Goal: Transaction & Acquisition: Subscribe to service/newsletter

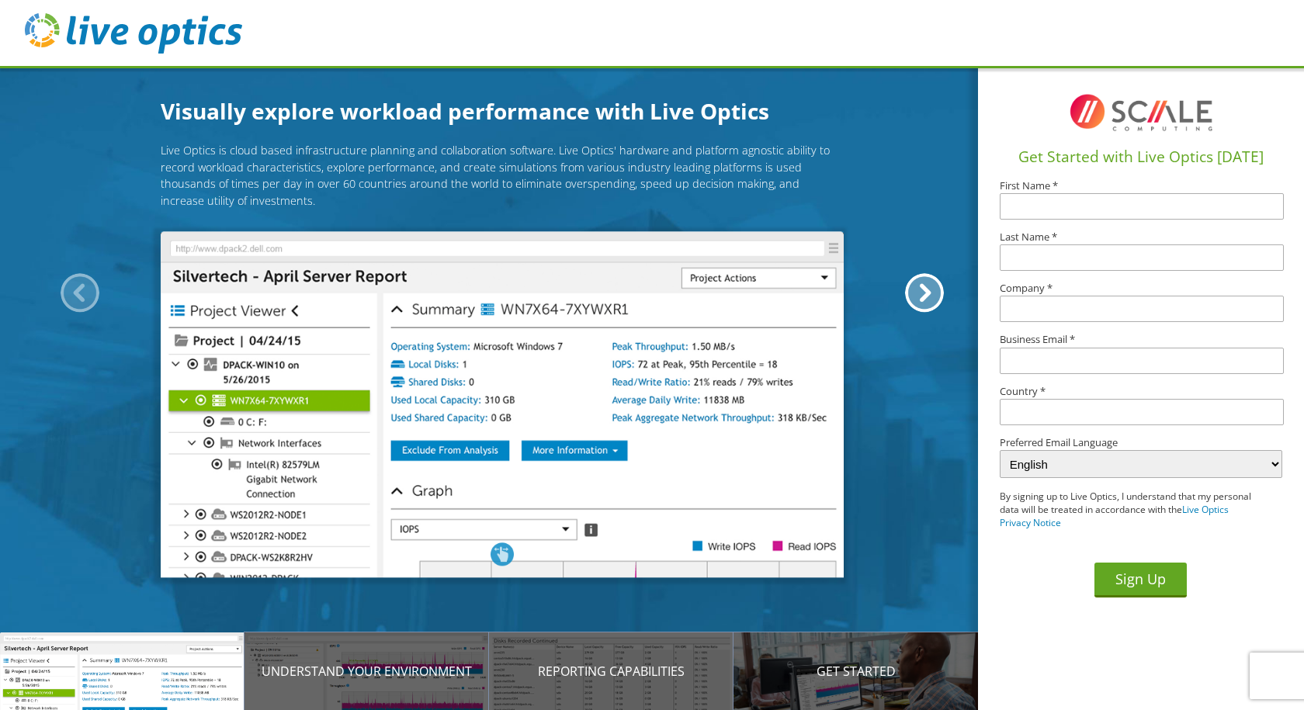
click at [1104, 213] on input "text" at bounding box center [1142, 206] width 284 height 26
type input "[PERSON_NAME]"
type input "Wilson"
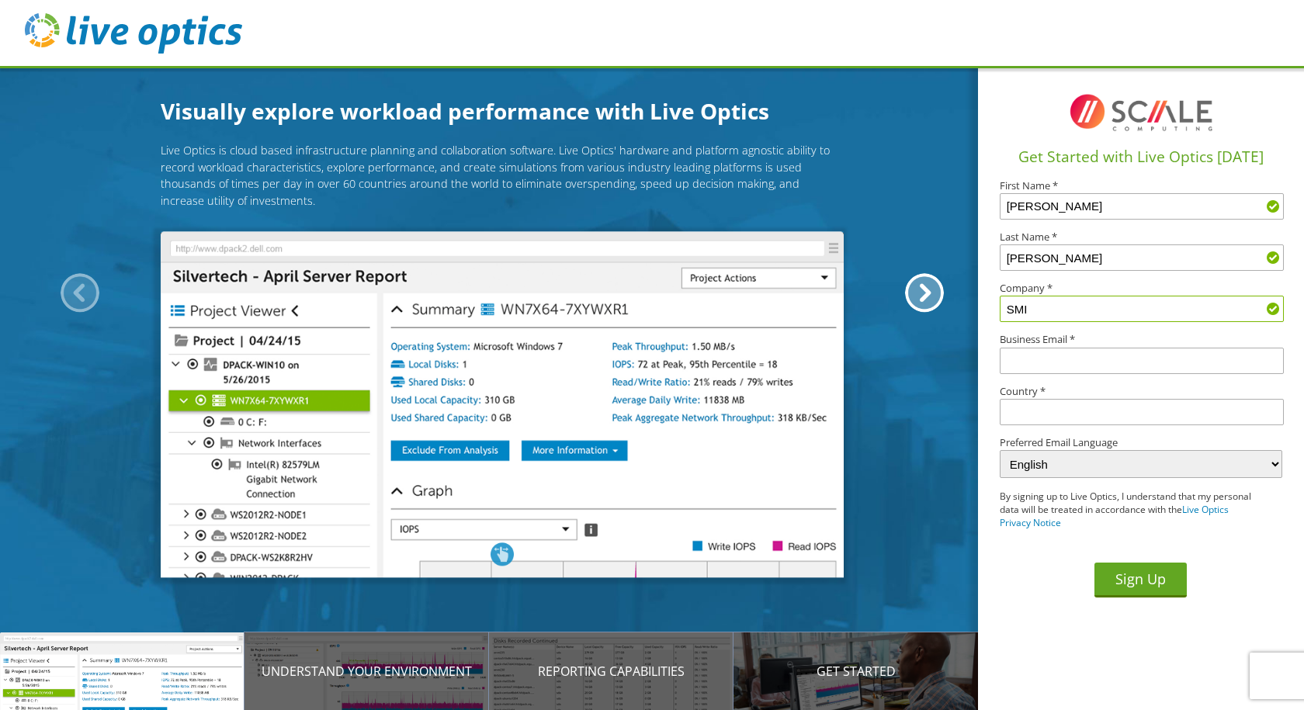
type input "SMI"
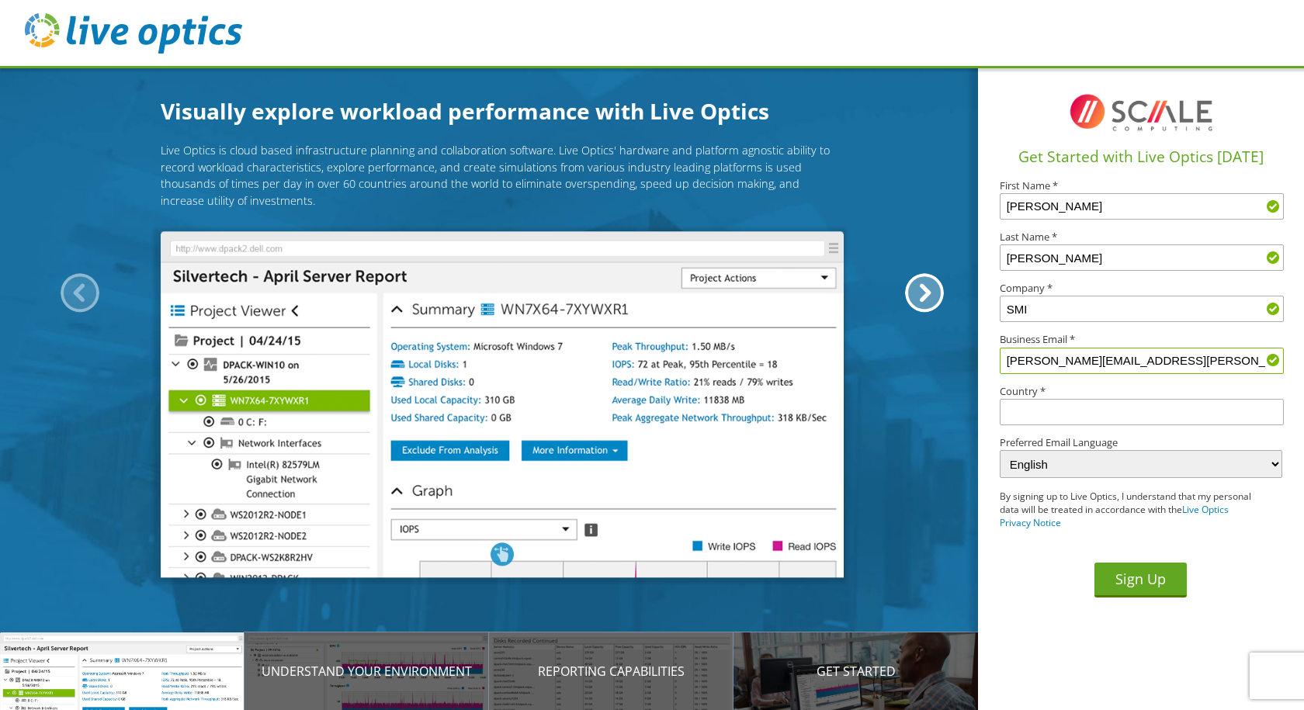
click at [1167, 365] on input "Wilson.jon@skilledmfg.cmo" at bounding box center [1142, 361] width 284 height 26
type input "Wilson.jon@skilledmfg.com"
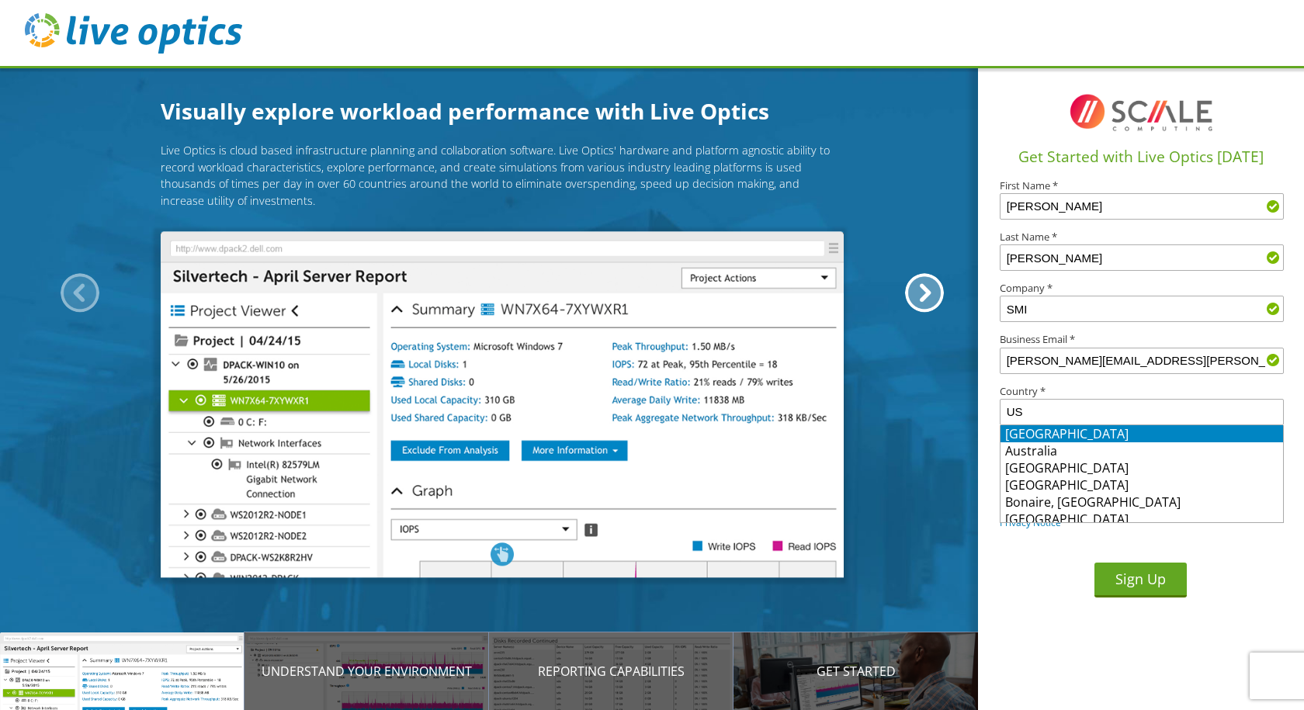
type input "United States"
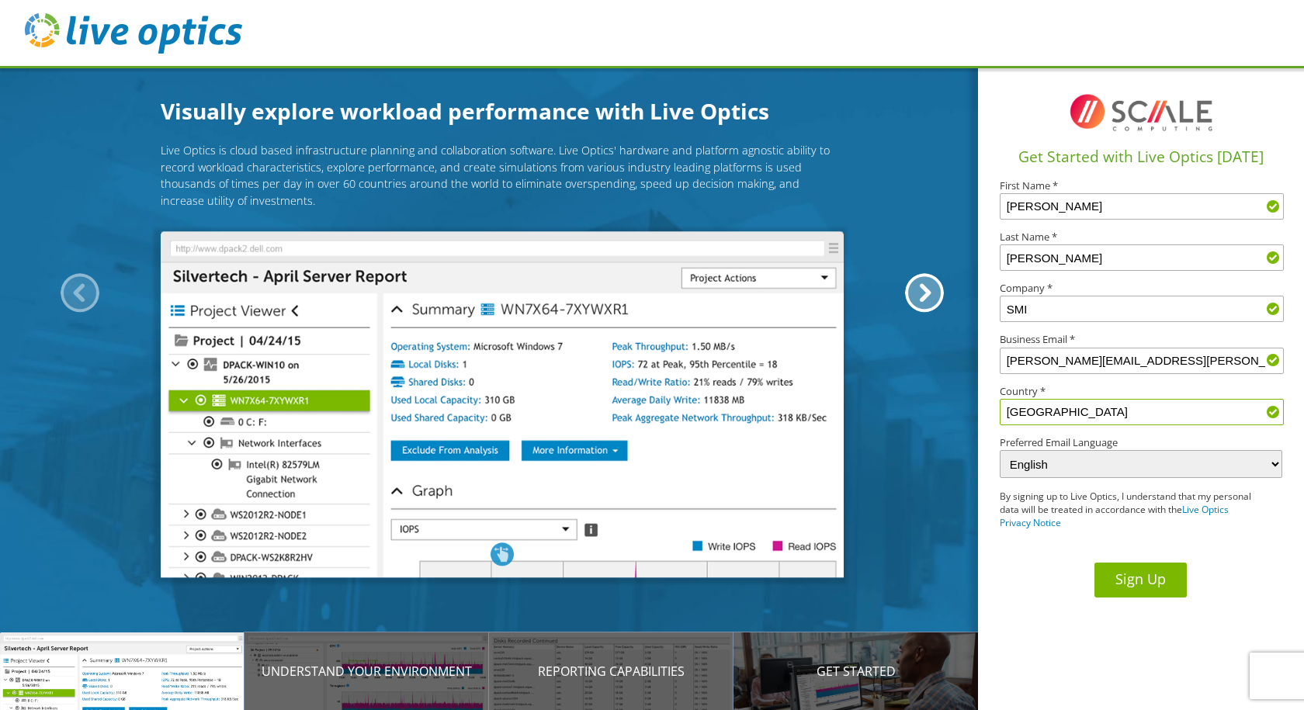
click at [1140, 574] on button "Sign Up" at bounding box center [1140, 580] width 92 height 35
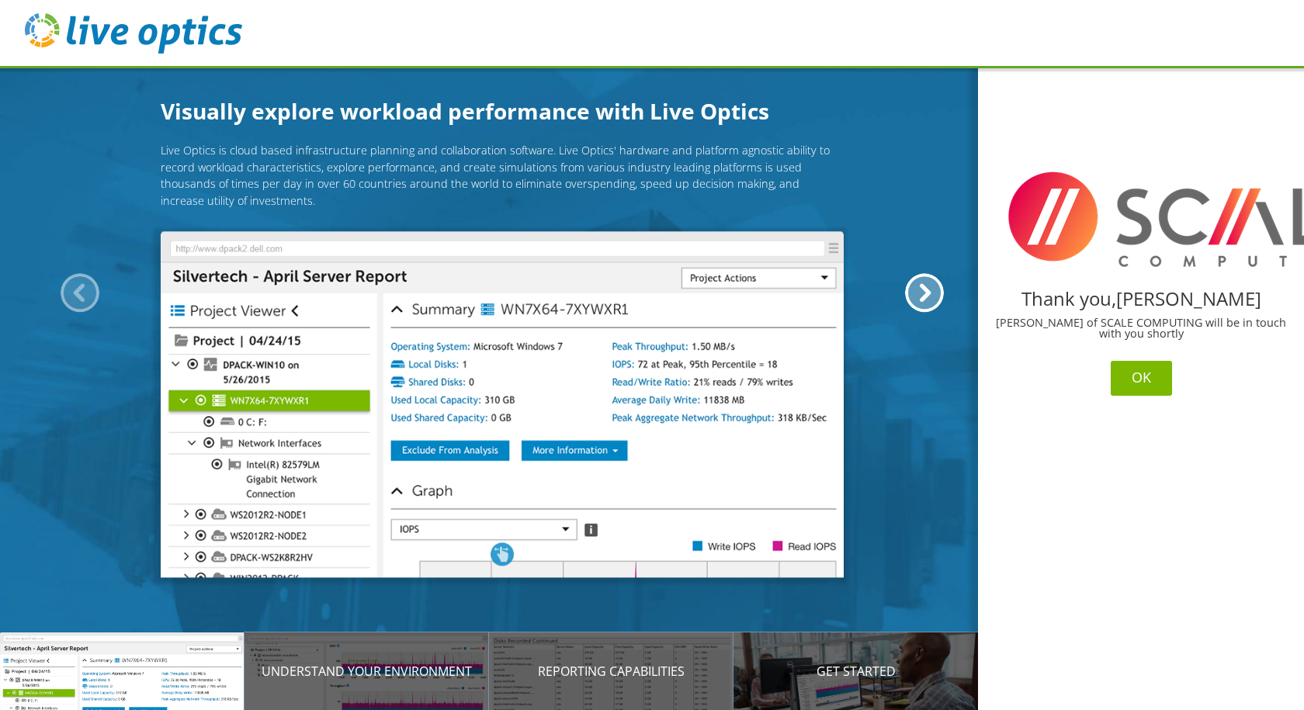
click at [1139, 380] on button "OK" at bounding box center [1141, 378] width 61 height 35
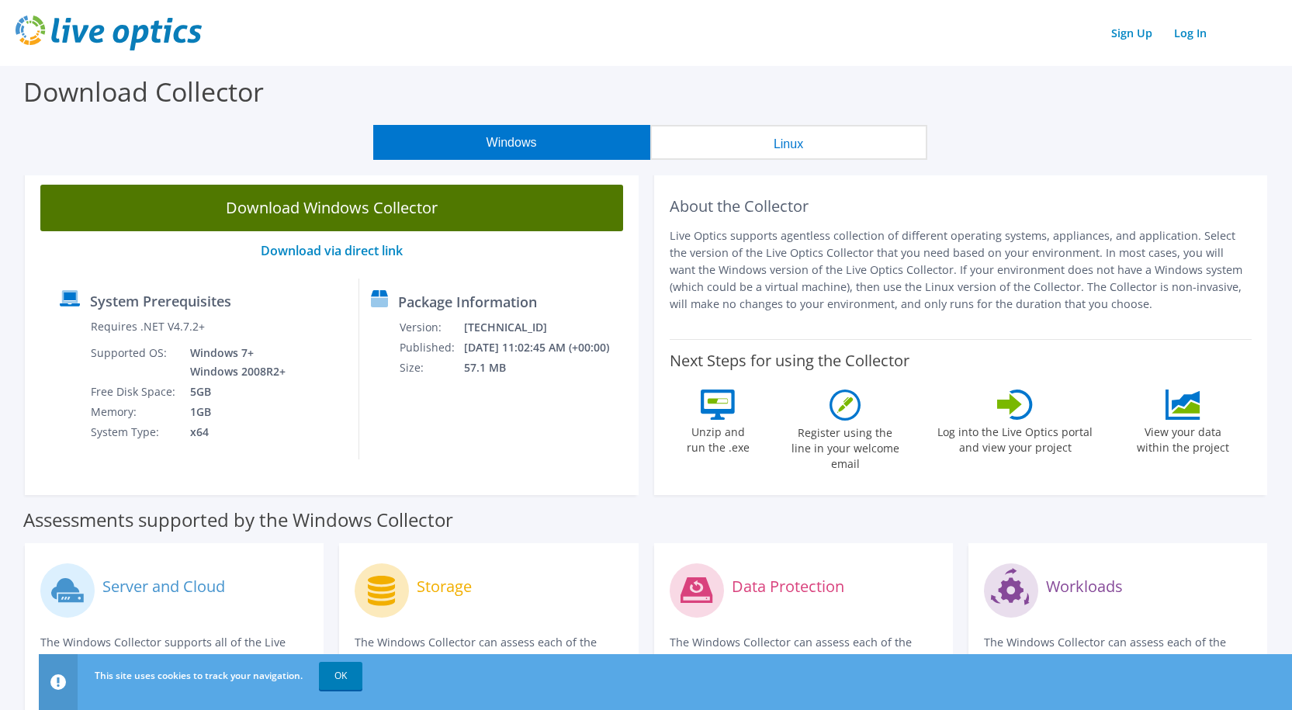
click at [354, 206] on link "Download Windows Collector" at bounding box center [331, 208] width 583 height 47
